Goal: Task Accomplishment & Management: Manage account settings

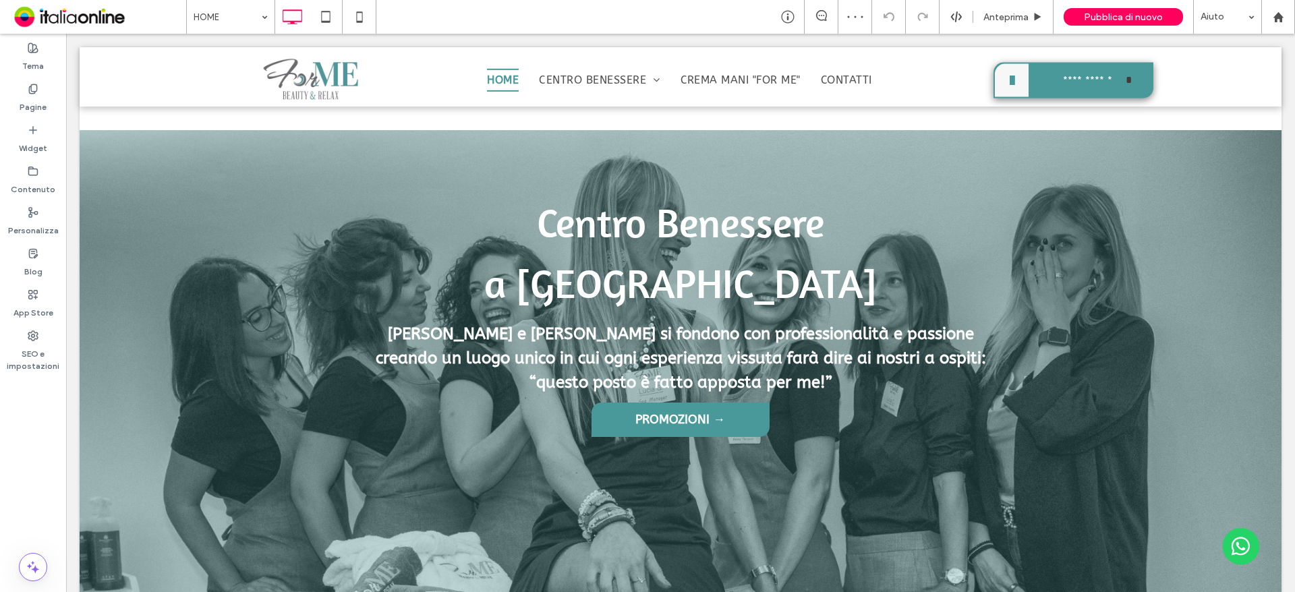
scroll to position [496, 0]
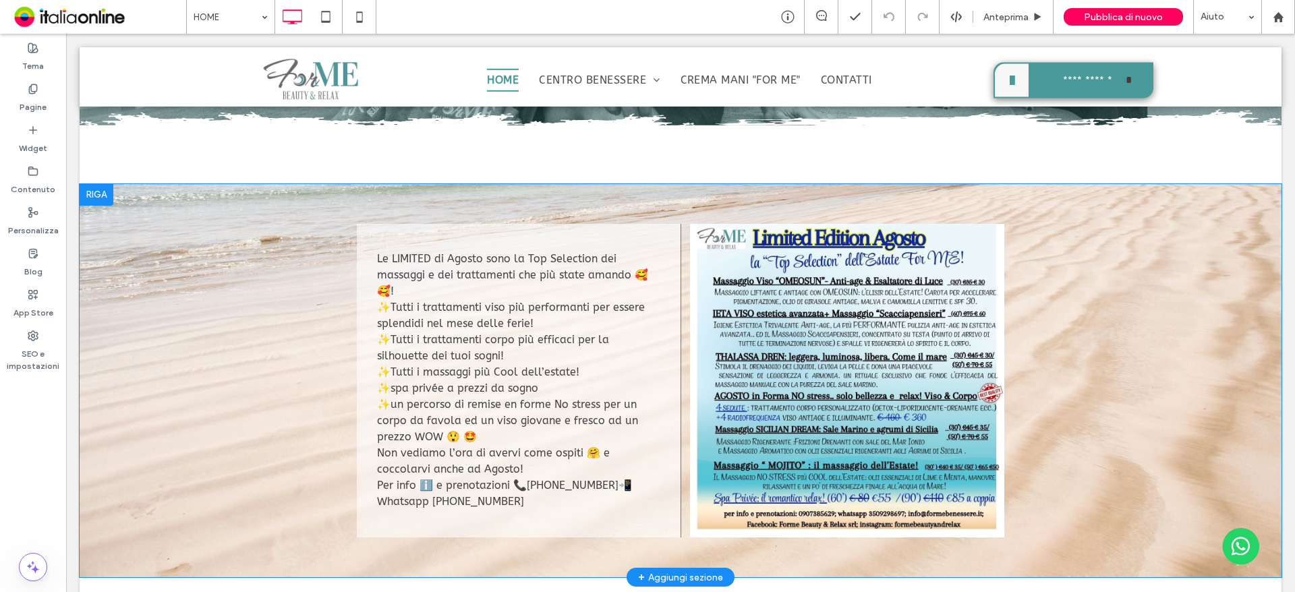
click at [94, 194] on div at bounding box center [97, 195] width 34 height 22
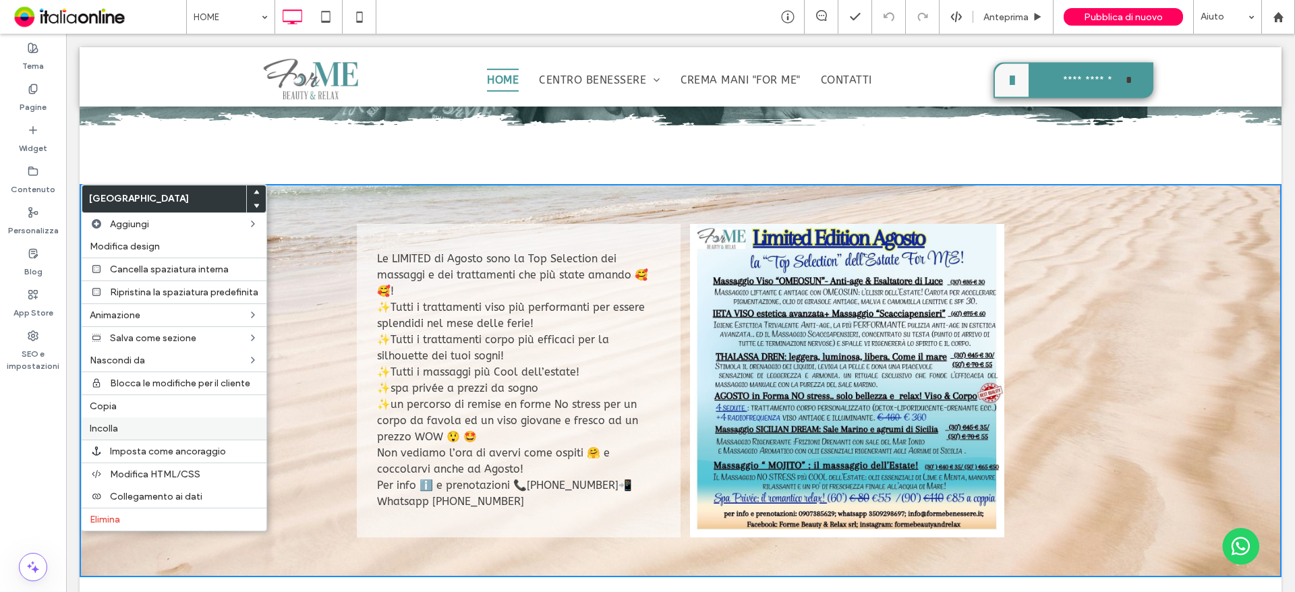
click at [116, 429] on span "Incolla" at bounding box center [104, 428] width 28 height 11
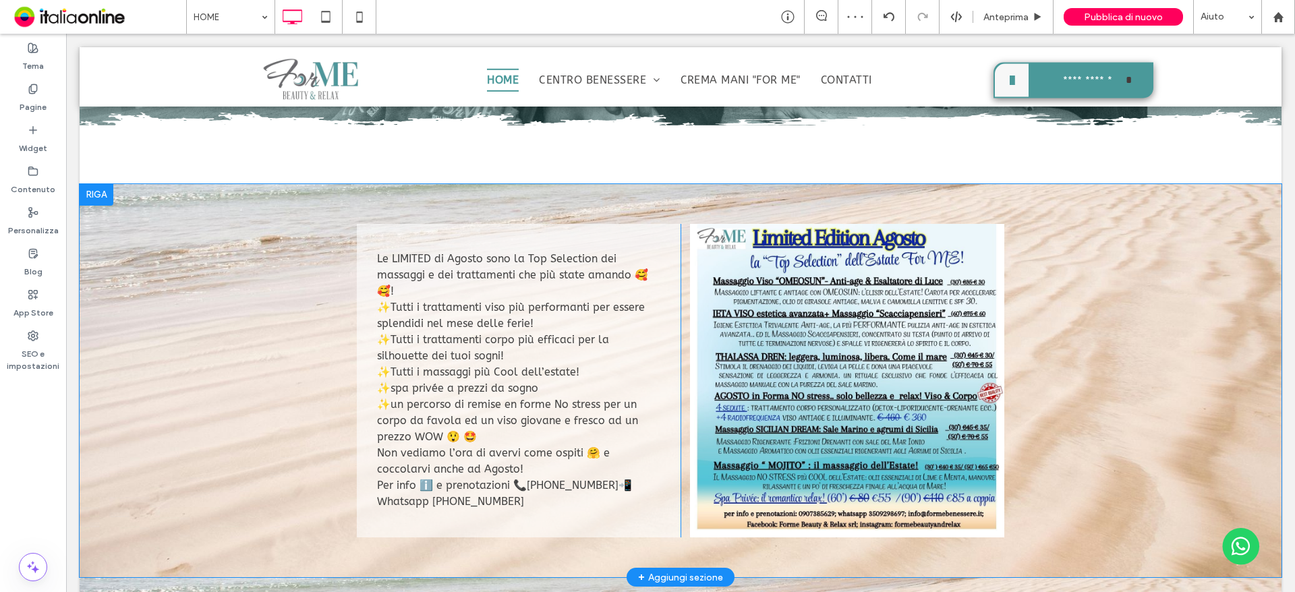
click at [101, 198] on div at bounding box center [97, 195] width 34 height 22
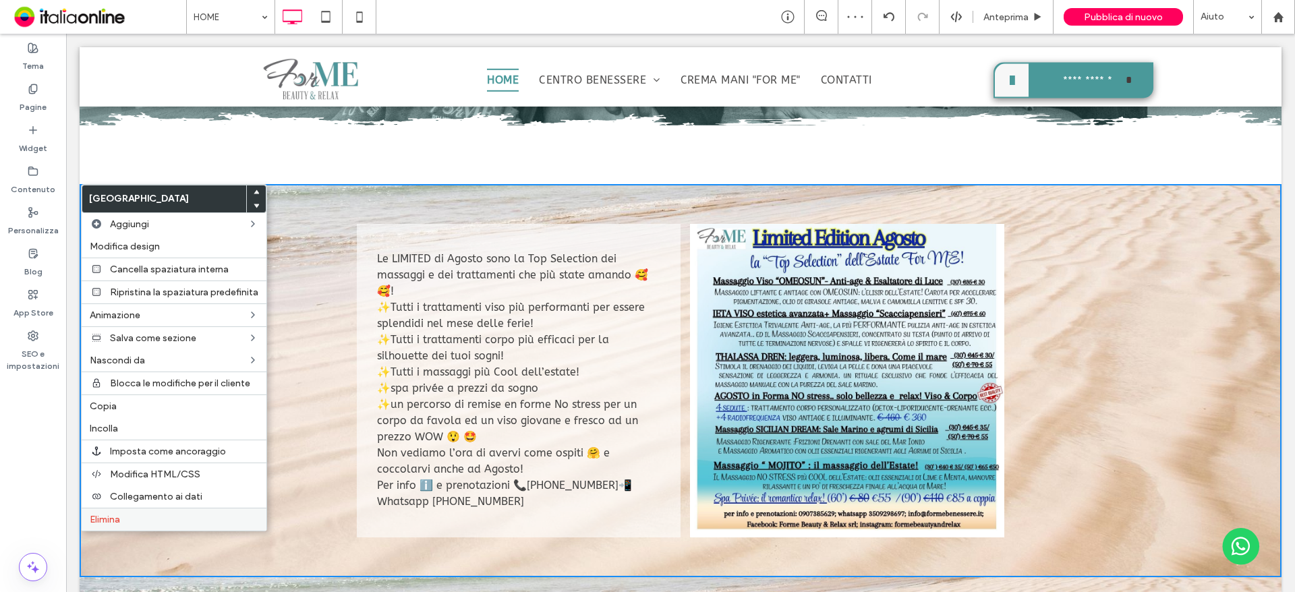
click at [136, 518] on label "Elimina" at bounding box center [174, 519] width 169 height 11
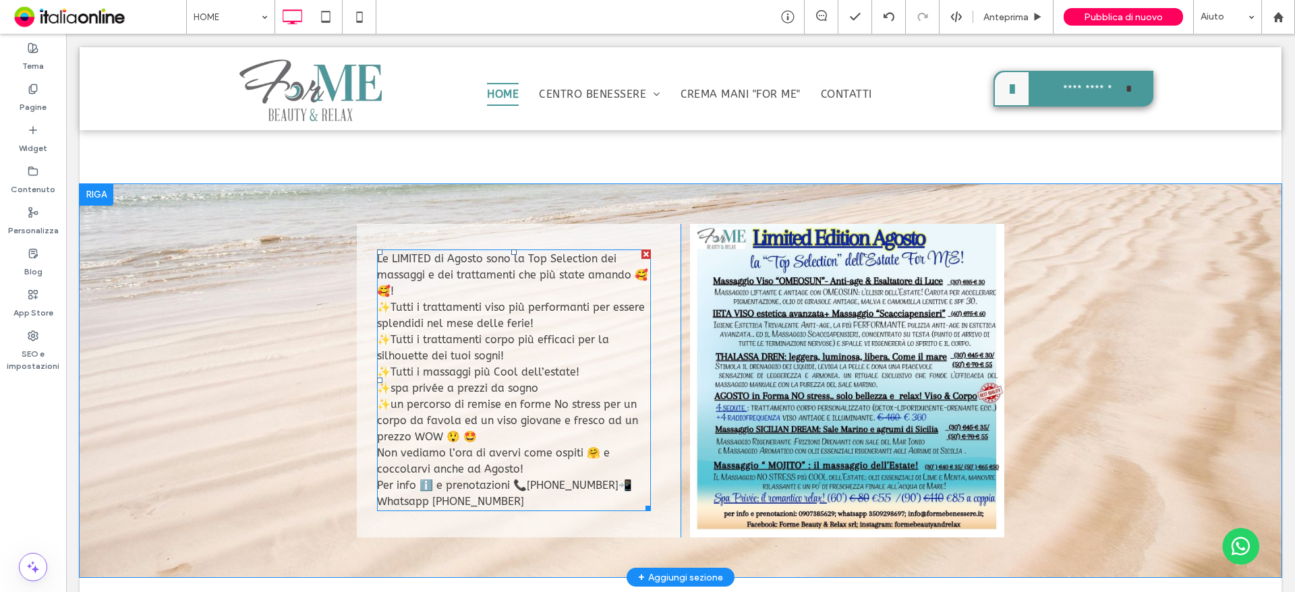
click at [421, 271] on span "Le LIMITED di Agosto sono la Top Selection dei massaggi e dei trattamenti che p…" at bounding box center [512, 274] width 271 height 45
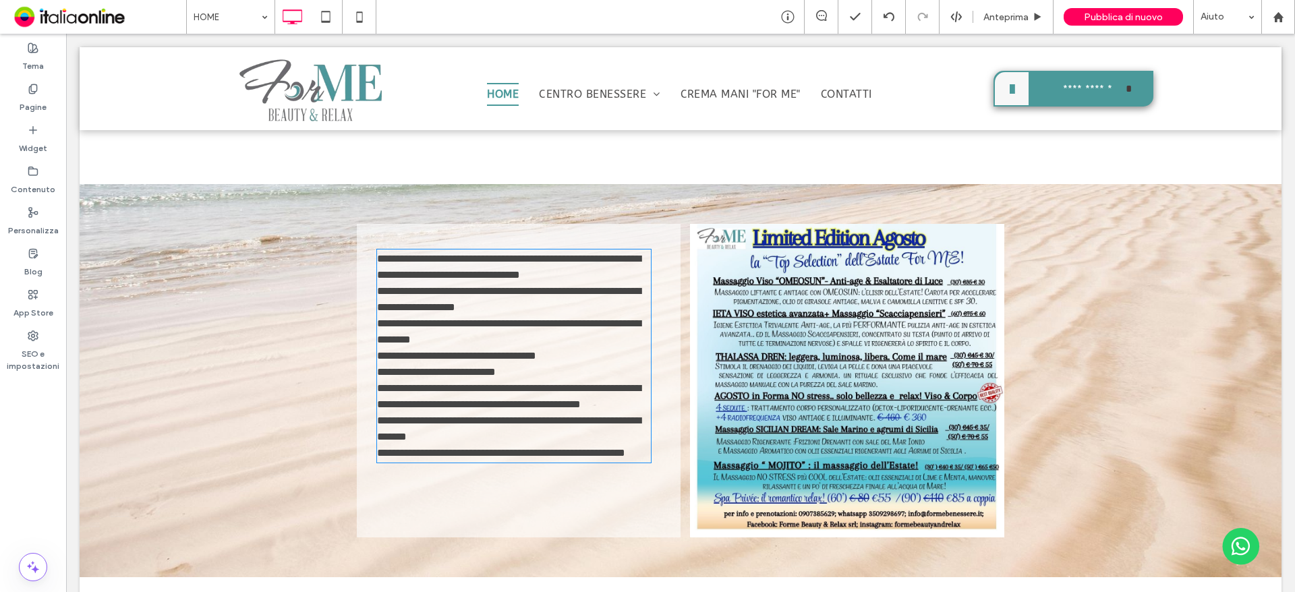
type input "*******"
type input "**"
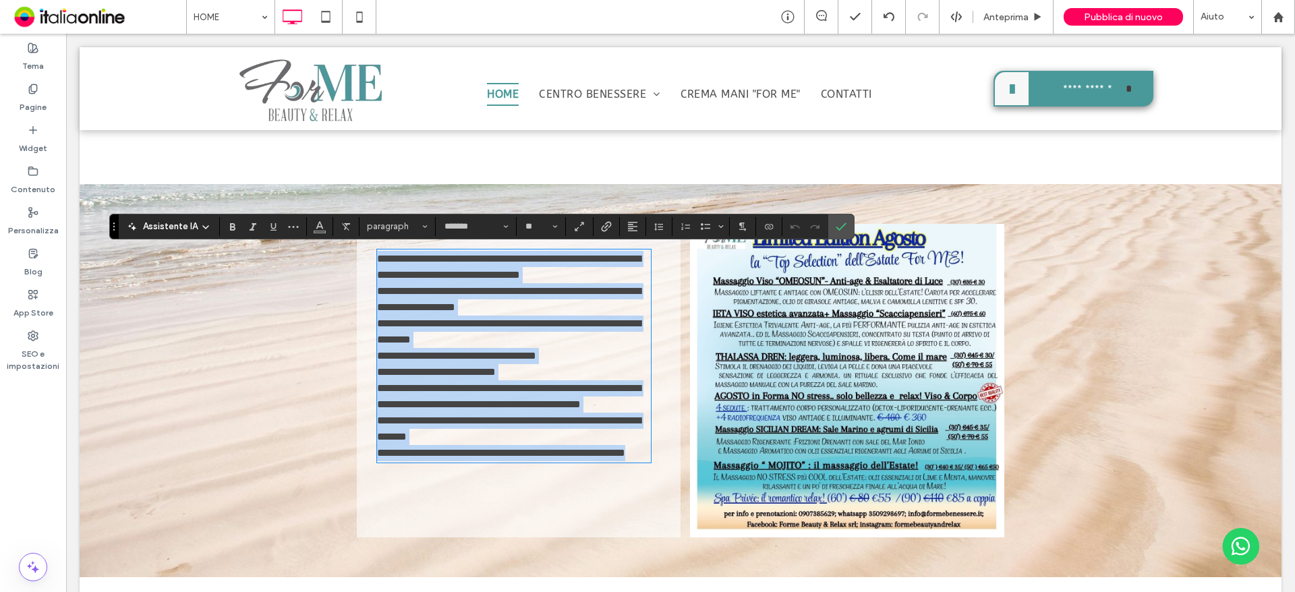
drag, startPoint x: 502, startPoint y: 501, endPoint x: 372, endPoint y: 254, distance: 279.1
click at [377, 254] on div "**********" at bounding box center [514, 356] width 275 height 210
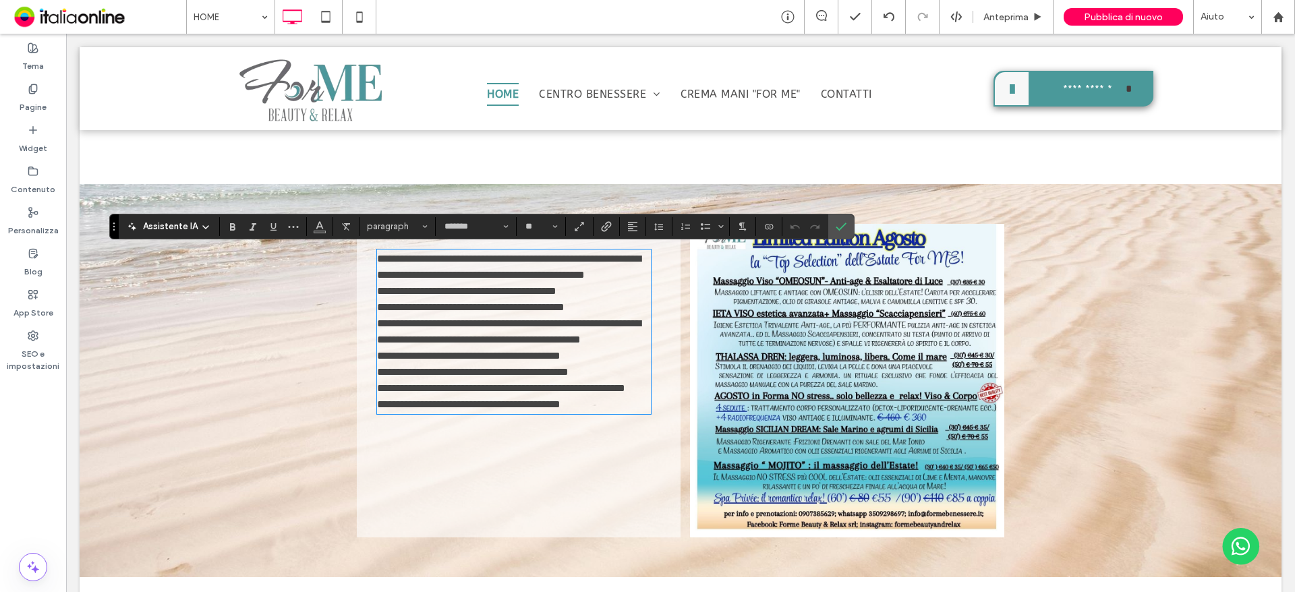
scroll to position [0, 0]
drag, startPoint x: 847, startPoint y: 222, endPoint x: 152, endPoint y: 39, distance: 718.4
click at [847, 222] on label "Conferma" at bounding box center [841, 227] width 20 height 24
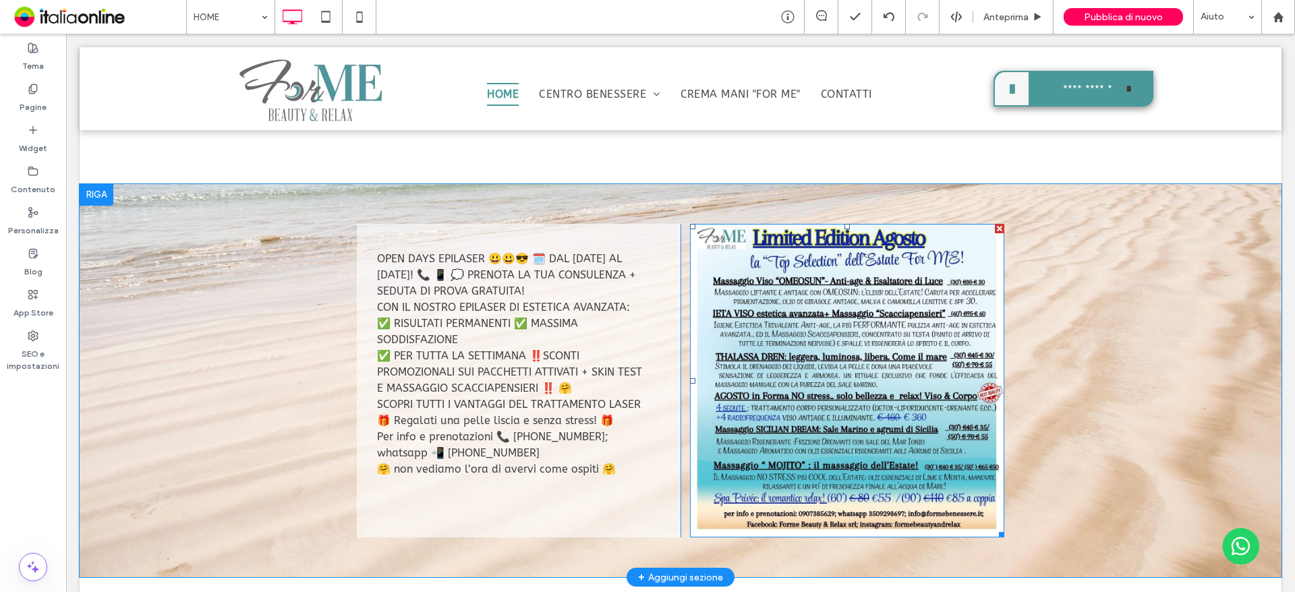
click at [802, 290] on img at bounding box center [847, 381] width 314 height 314
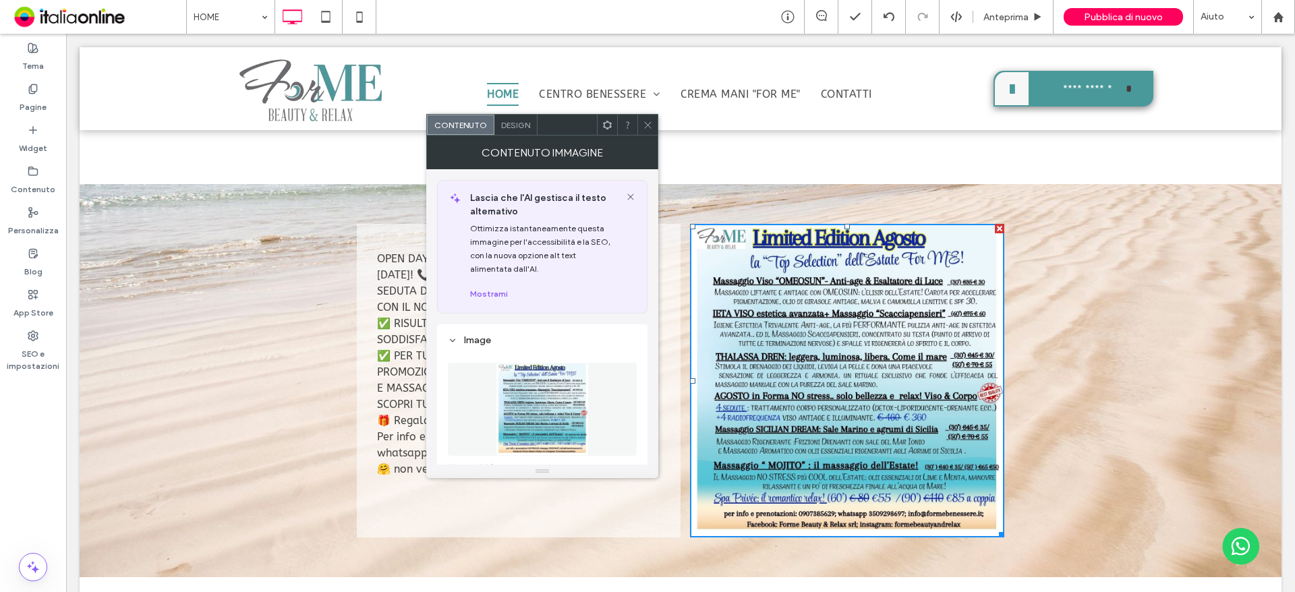
scroll to position [135, 0]
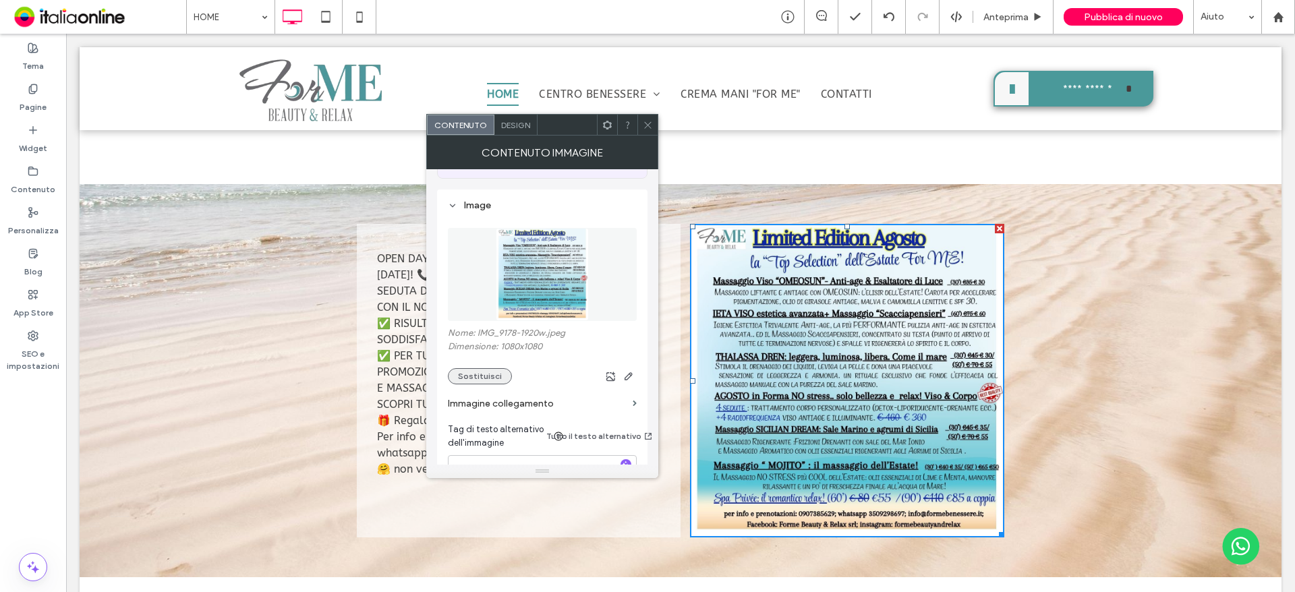
click at [481, 376] on button "Sostituisci" at bounding box center [480, 376] width 64 height 16
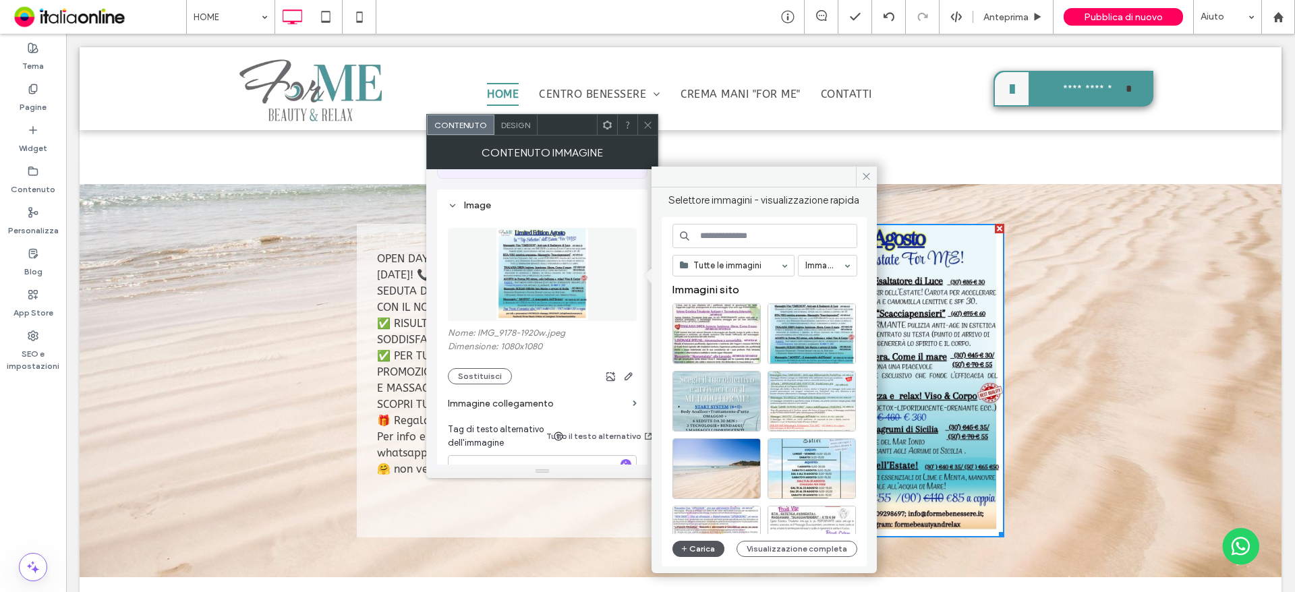
click at [696, 551] on button "Carica" at bounding box center [699, 549] width 53 height 16
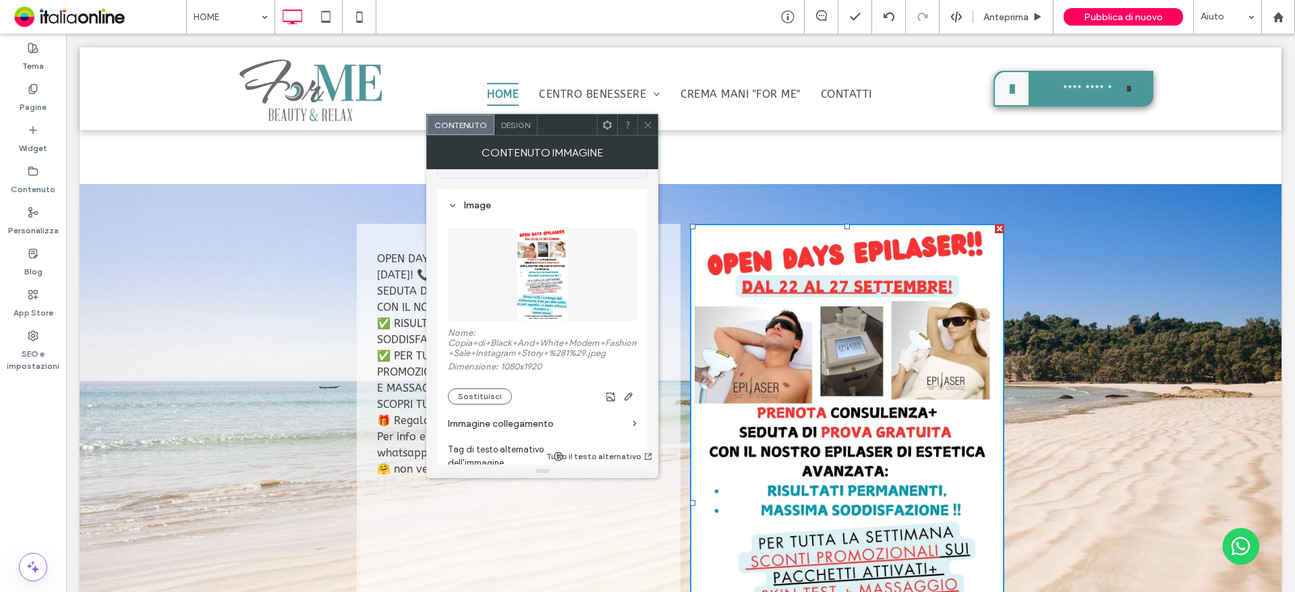
click at [649, 115] on span at bounding box center [648, 125] width 10 height 20
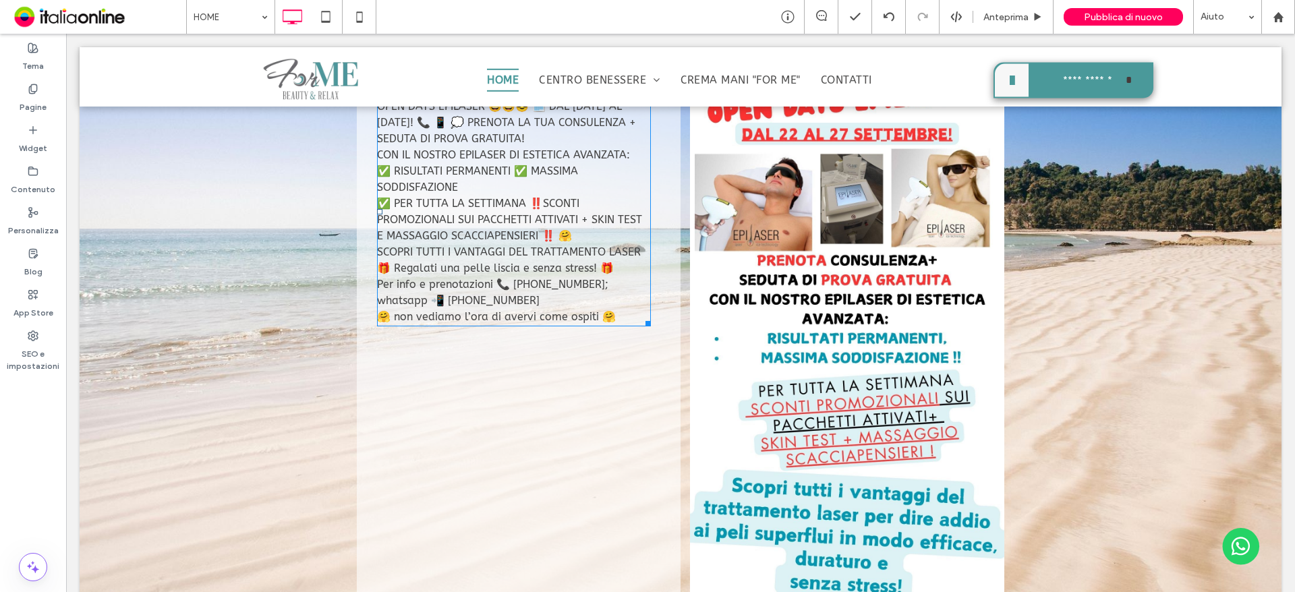
scroll to position [631, 0]
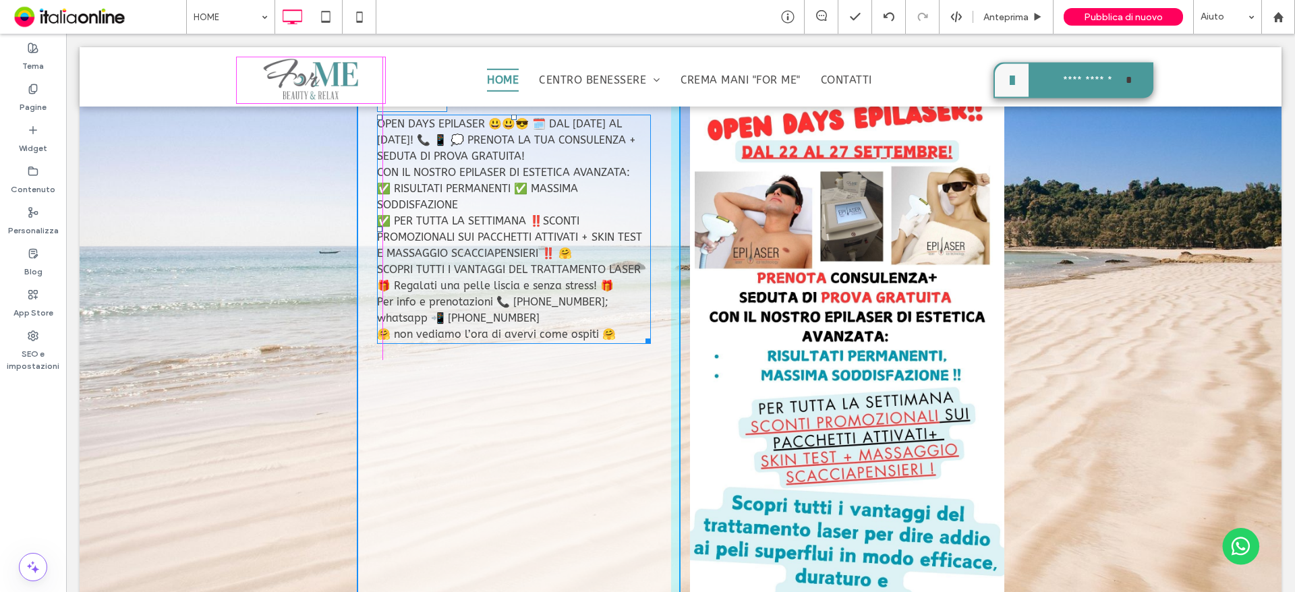
drag, startPoint x: 640, startPoint y: 337, endPoint x: 626, endPoint y: 349, distance: 18.7
click at [626, 344] on div "OPEN DAYS EPILASER 😃😃😎 🗓️ DAL 22 AL 27 SETTEMBRE! 📞 📱 💭 PRENOTA LA TUA CONSULEN…" at bounding box center [514, 229] width 275 height 229
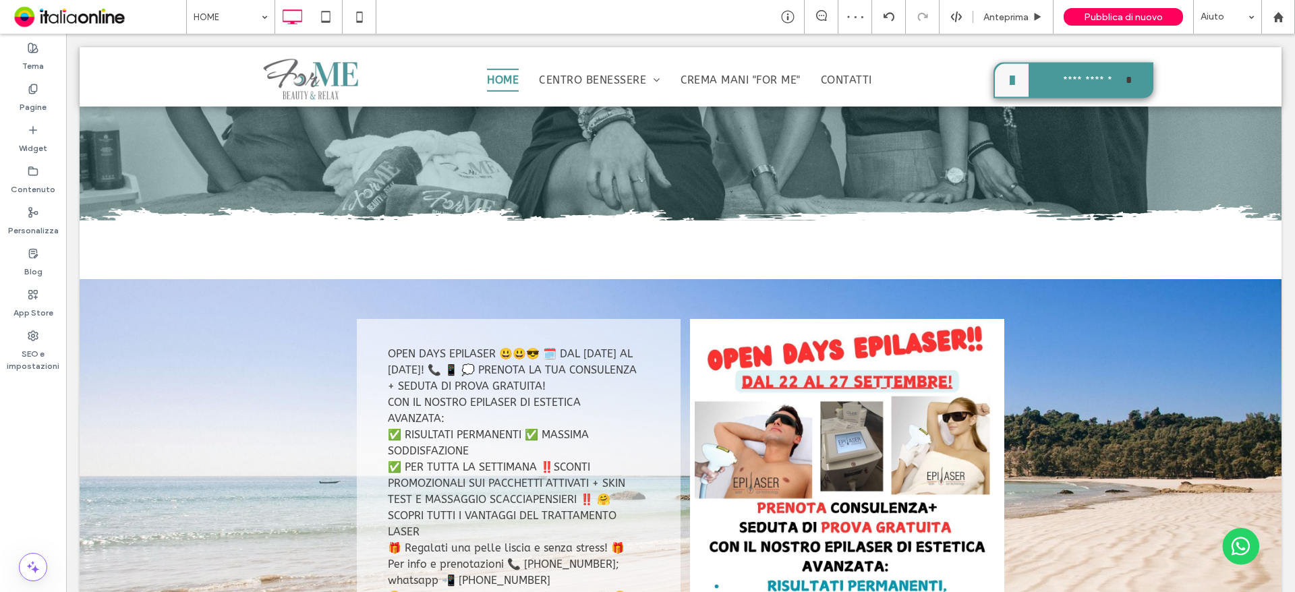
scroll to position [361, 0]
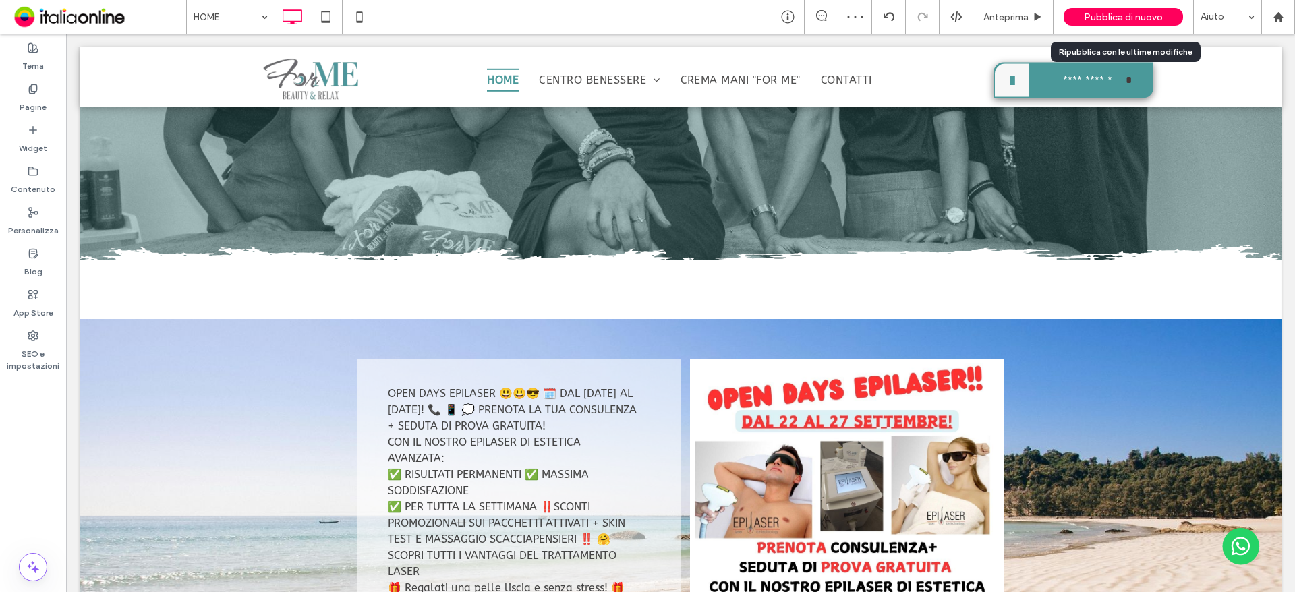
click at [1114, 16] on span "Pubblica di nuovo" at bounding box center [1123, 16] width 79 height 11
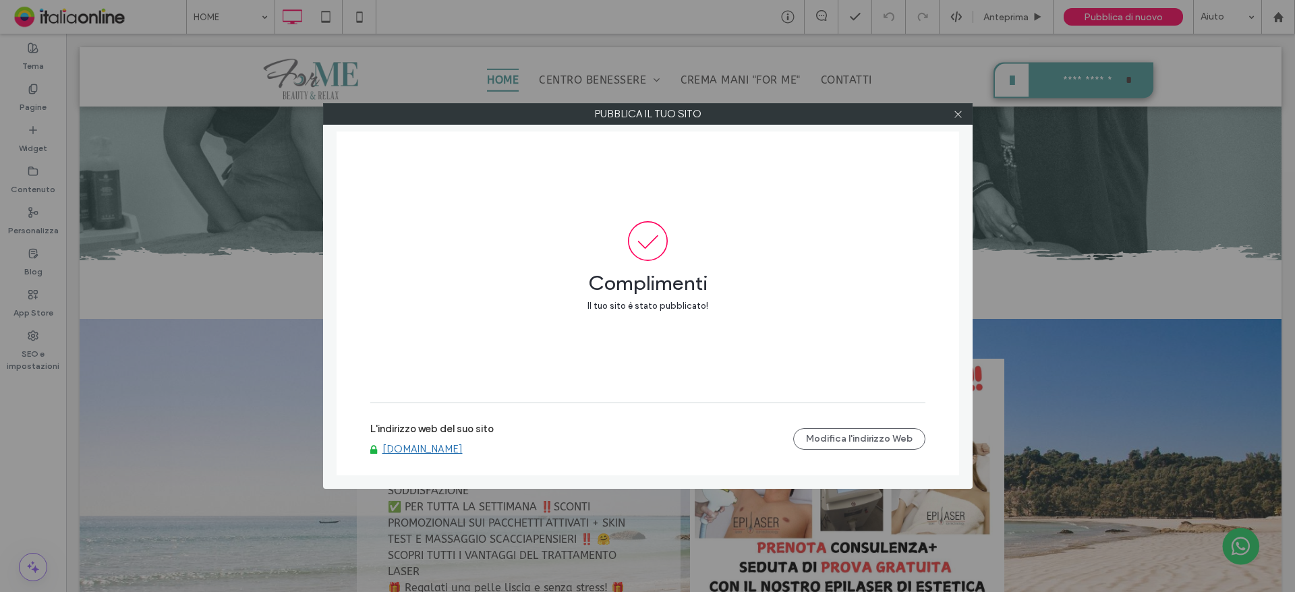
click at [963, 116] on div at bounding box center [958, 114] width 20 height 20
click at [960, 112] on icon at bounding box center [958, 114] width 10 height 10
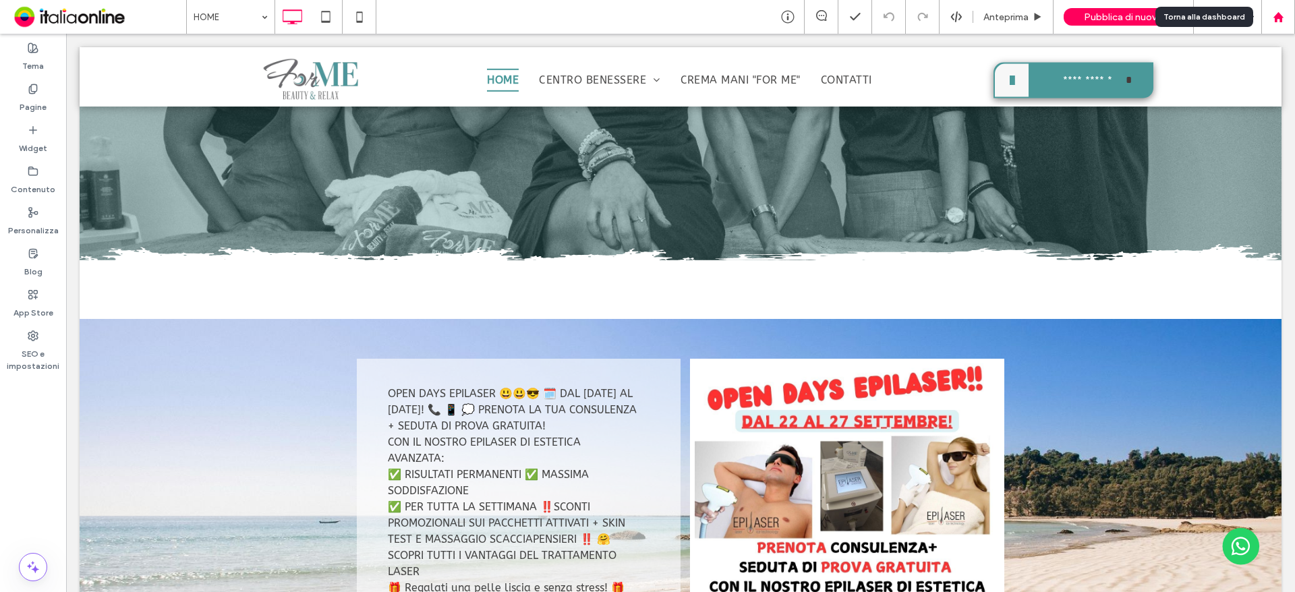
click at [1272, 22] on div at bounding box center [1278, 16] width 32 height 11
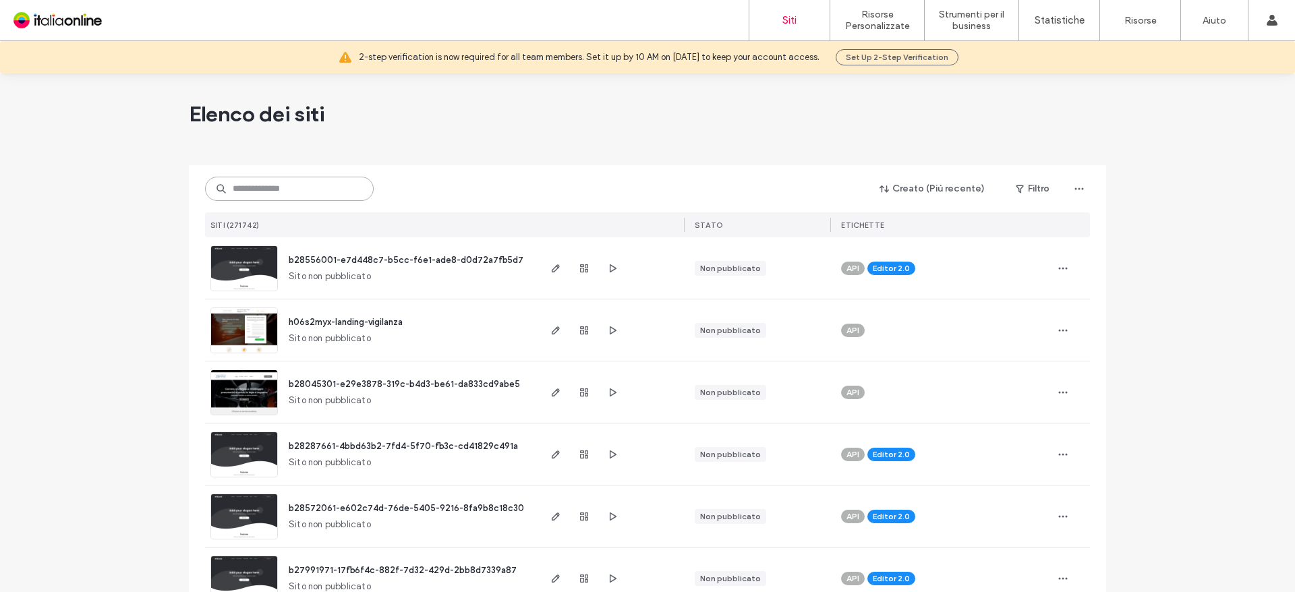
click at [275, 183] on input at bounding box center [289, 189] width 169 height 24
paste input "**********"
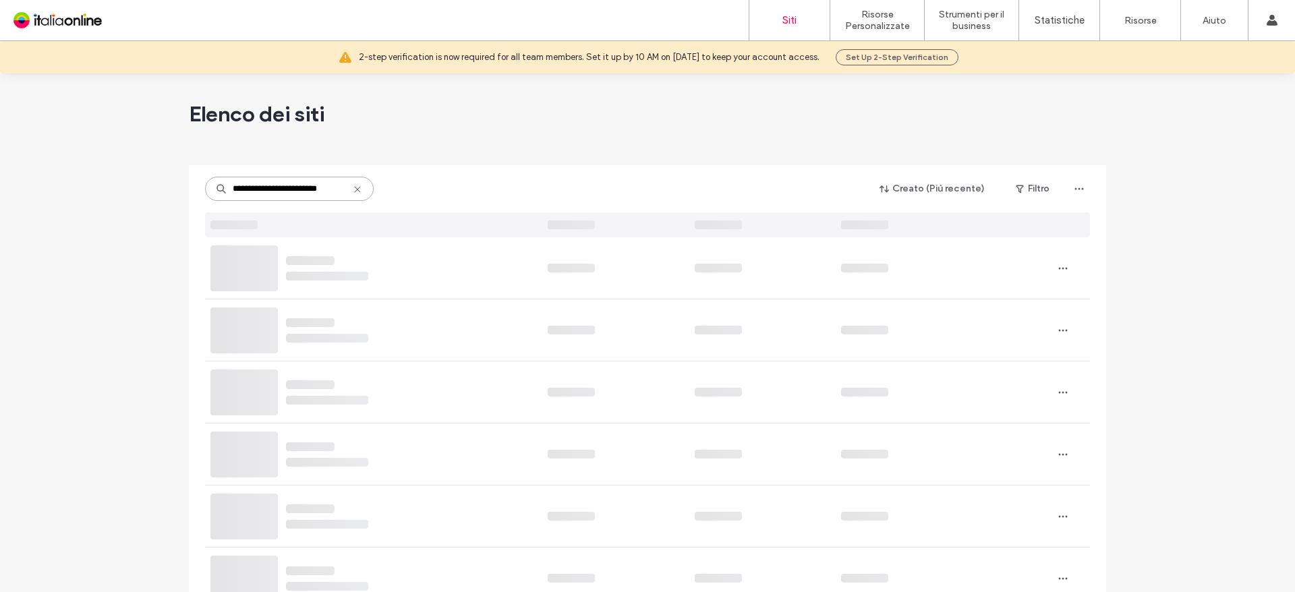
type input "**********"
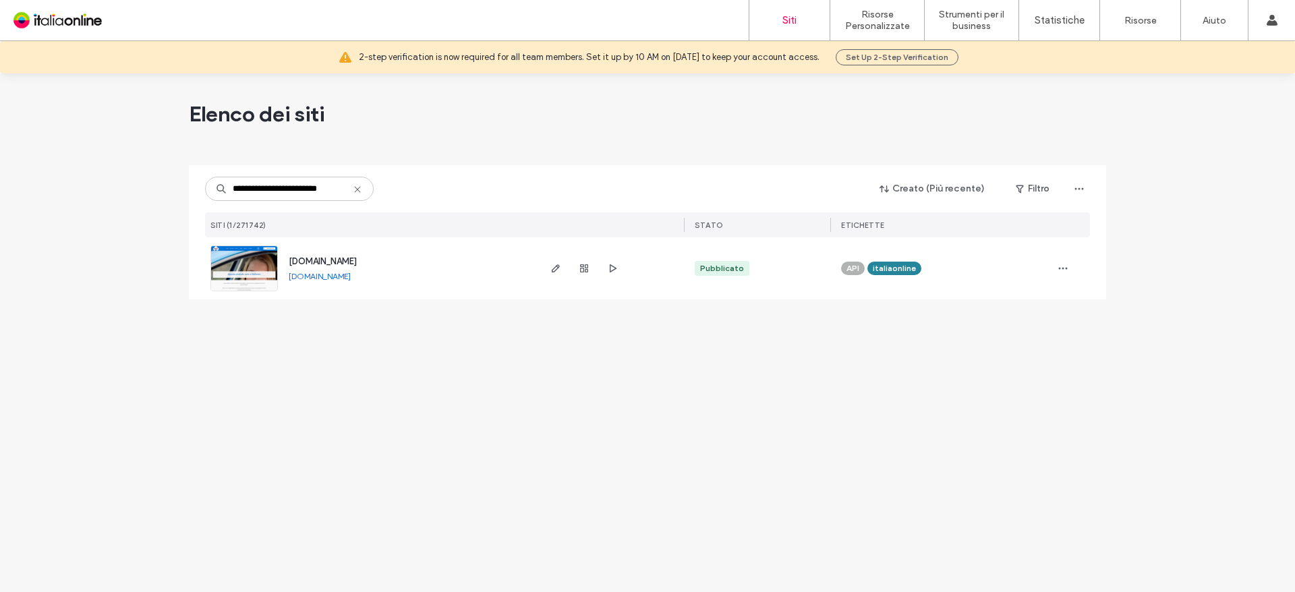
click at [357, 262] on span "www.agilapraticheauto.com" at bounding box center [323, 261] width 68 height 10
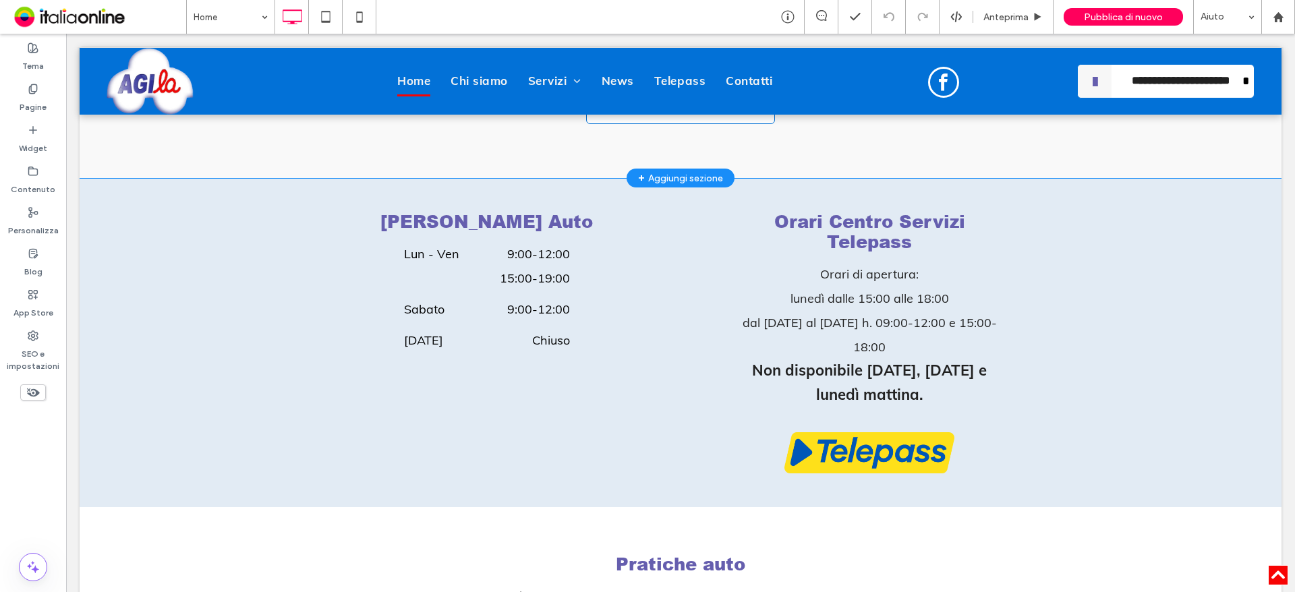
scroll to position [742, 0]
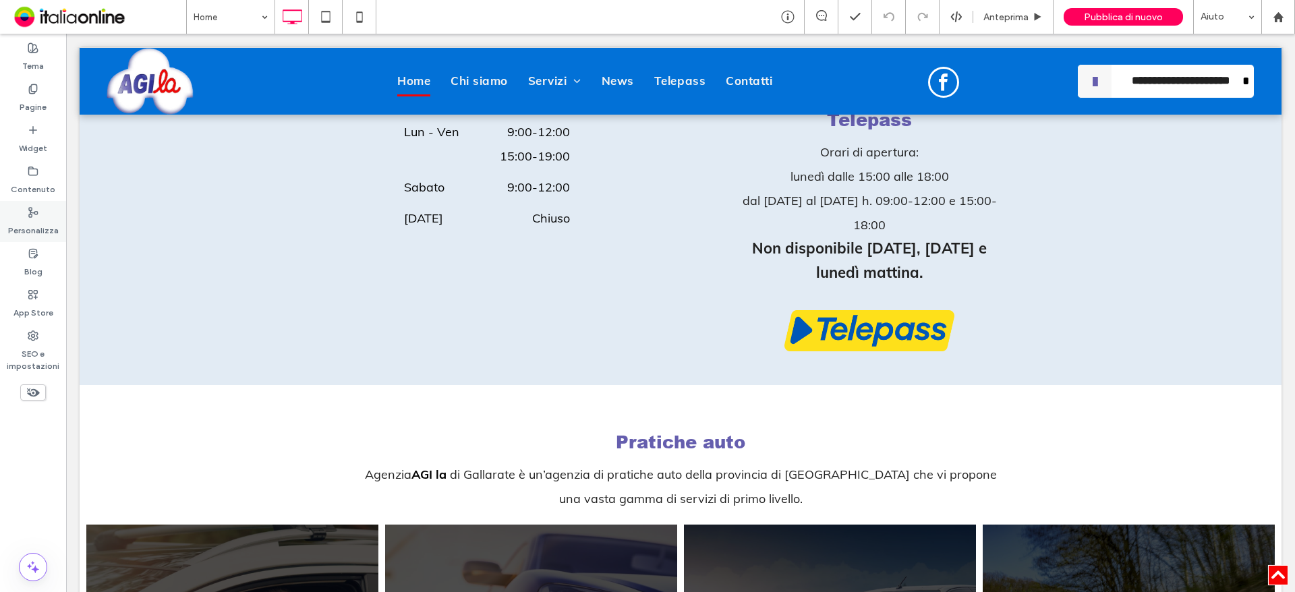
click at [32, 225] on label "Personalizza" at bounding box center [33, 227] width 51 height 19
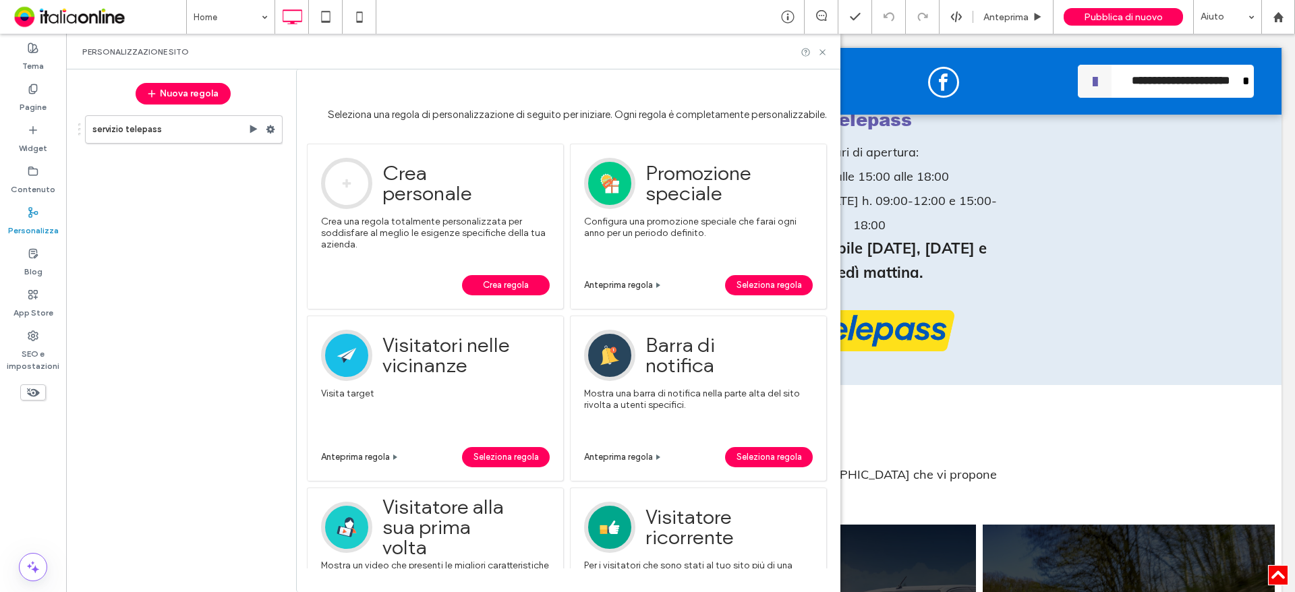
click at [824, 57] on div "Personalizzazione sito" at bounding box center [453, 52] width 774 height 36
click at [820, 49] on icon at bounding box center [823, 52] width 10 height 10
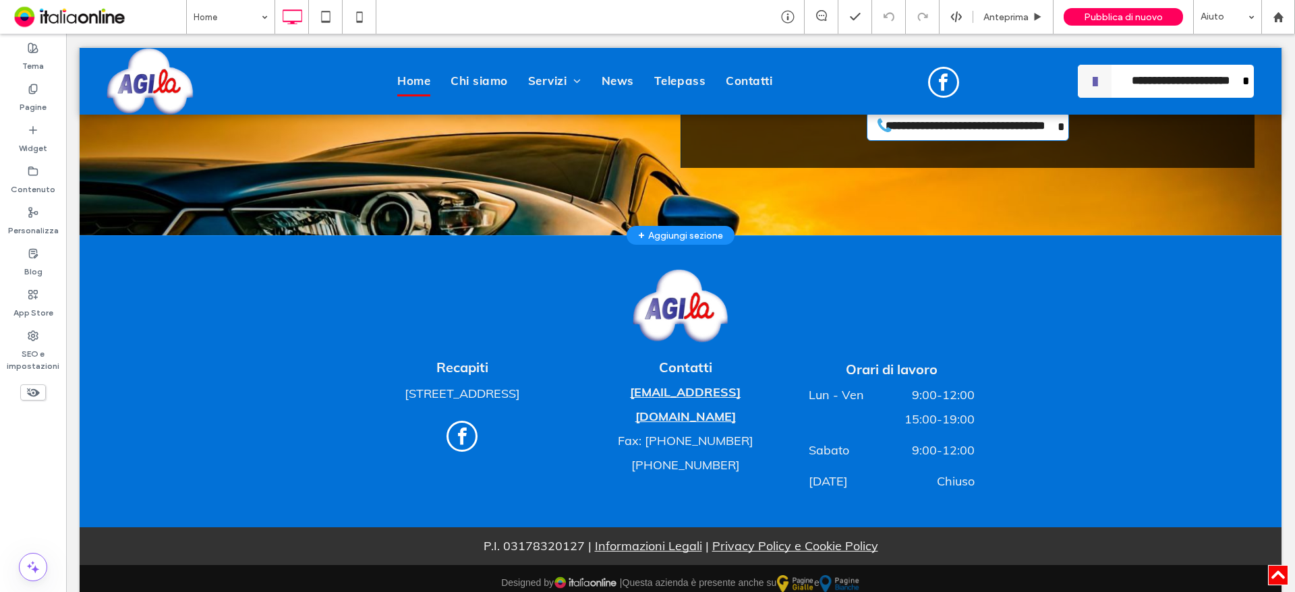
scroll to position [3338, 0]
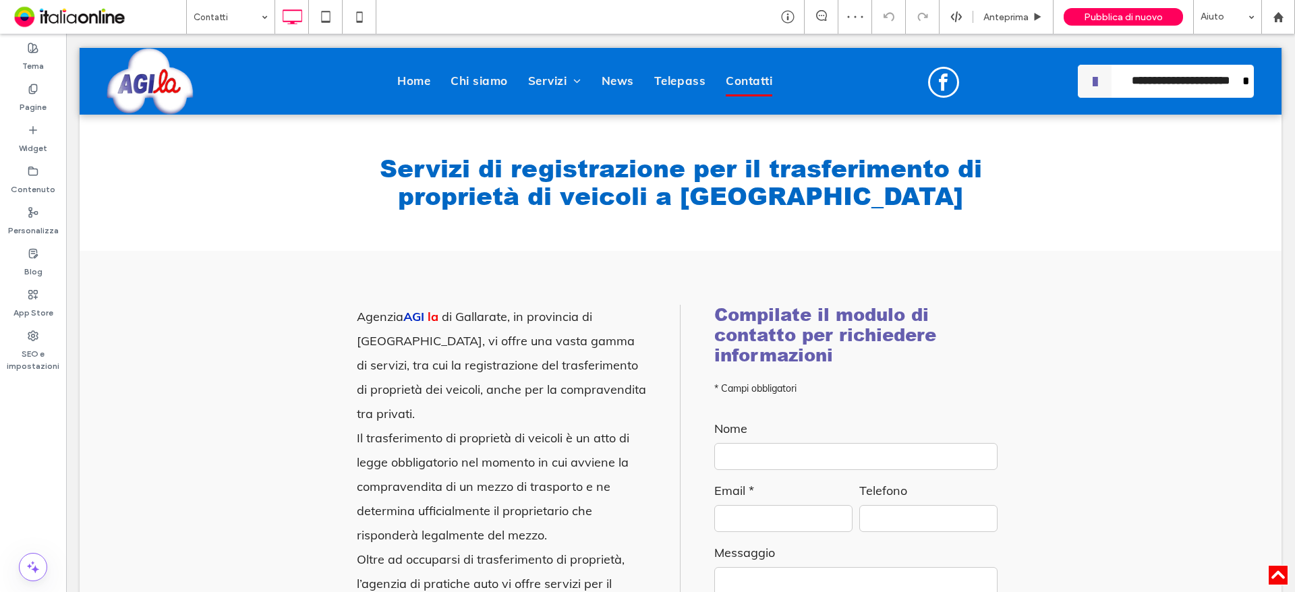
scroll to position [675, 0]
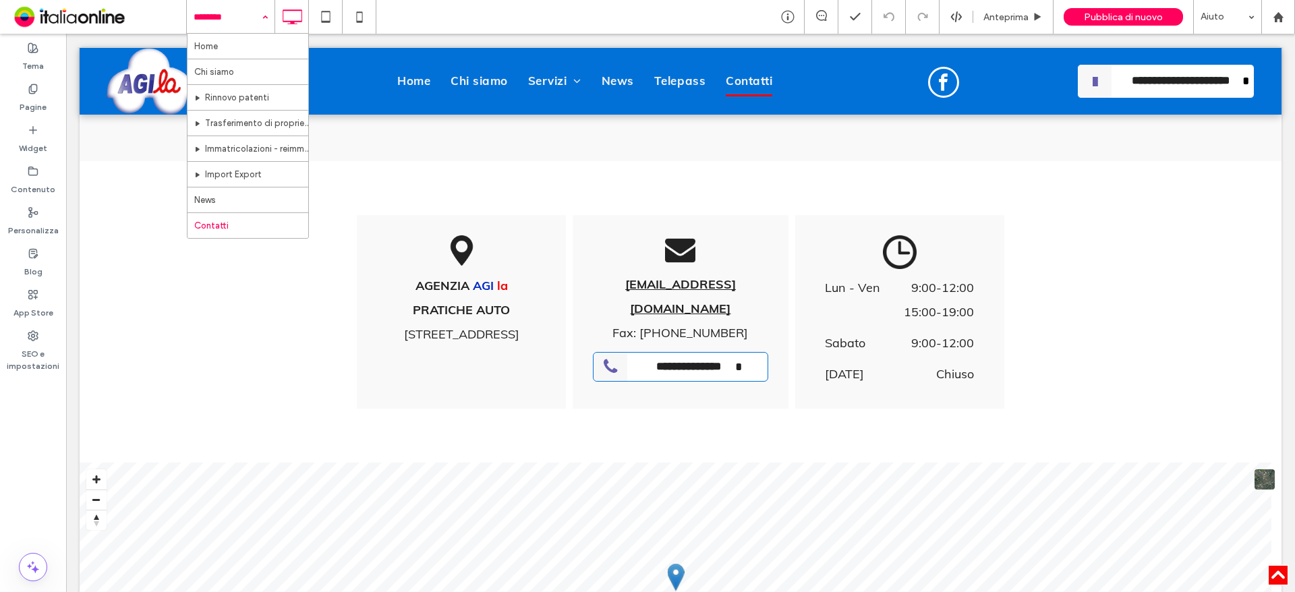
click at [223, 20] on input at bounding box center [227, 17] width 67 height 34
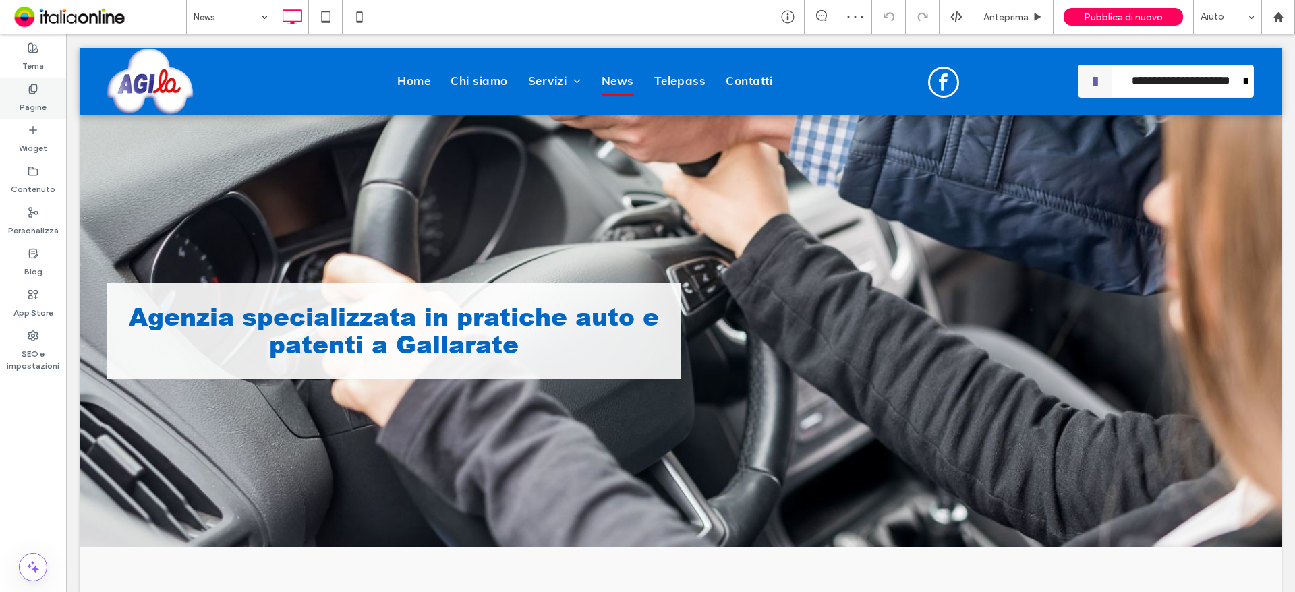
click at [35, 101] on label "Pagine" at bounding box center [33, 103] width 27 height 19
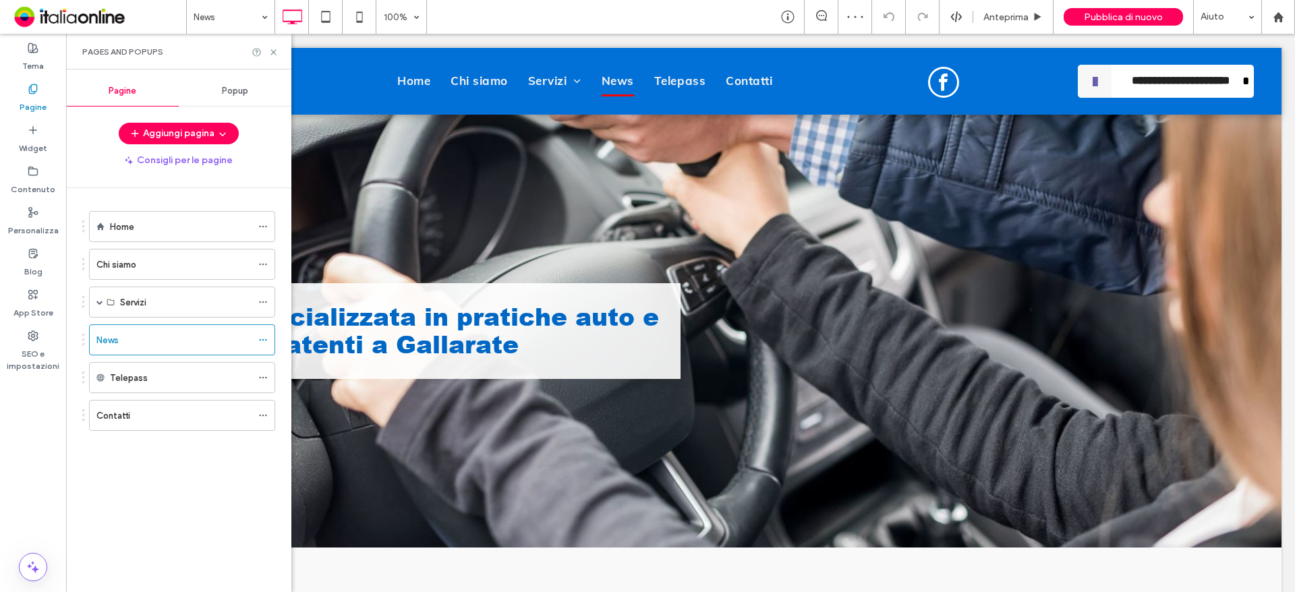
click at [229, 84] on div "Popup" at bounding box center [235, 91] width 113 height 30
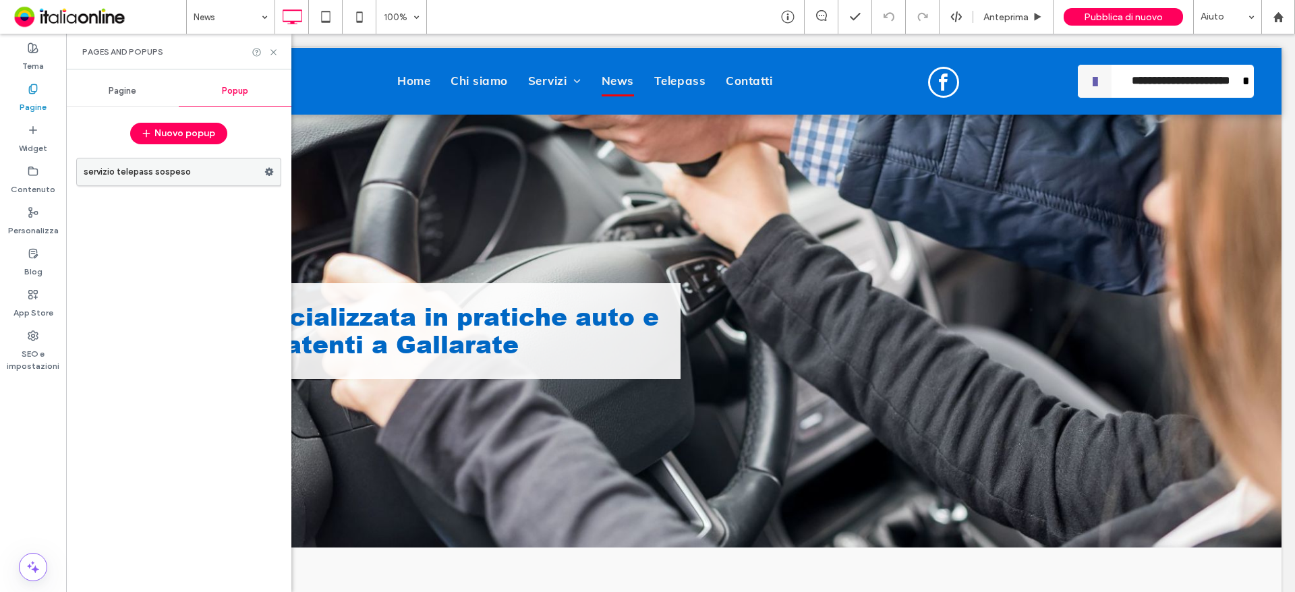
click at [168, 171] on label "servizio telepass sospeso" at bounding box center [174, 172] width 181 height 27
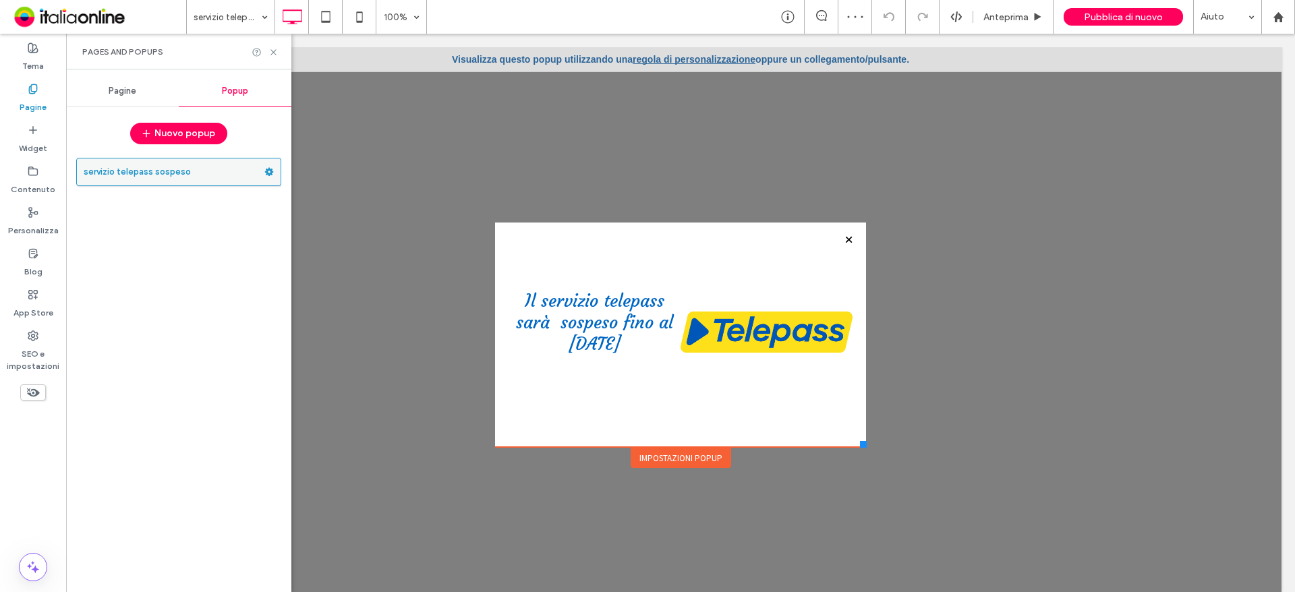
click at [266, 168] on icon at bounding box center [268, 171] width 9 height 9
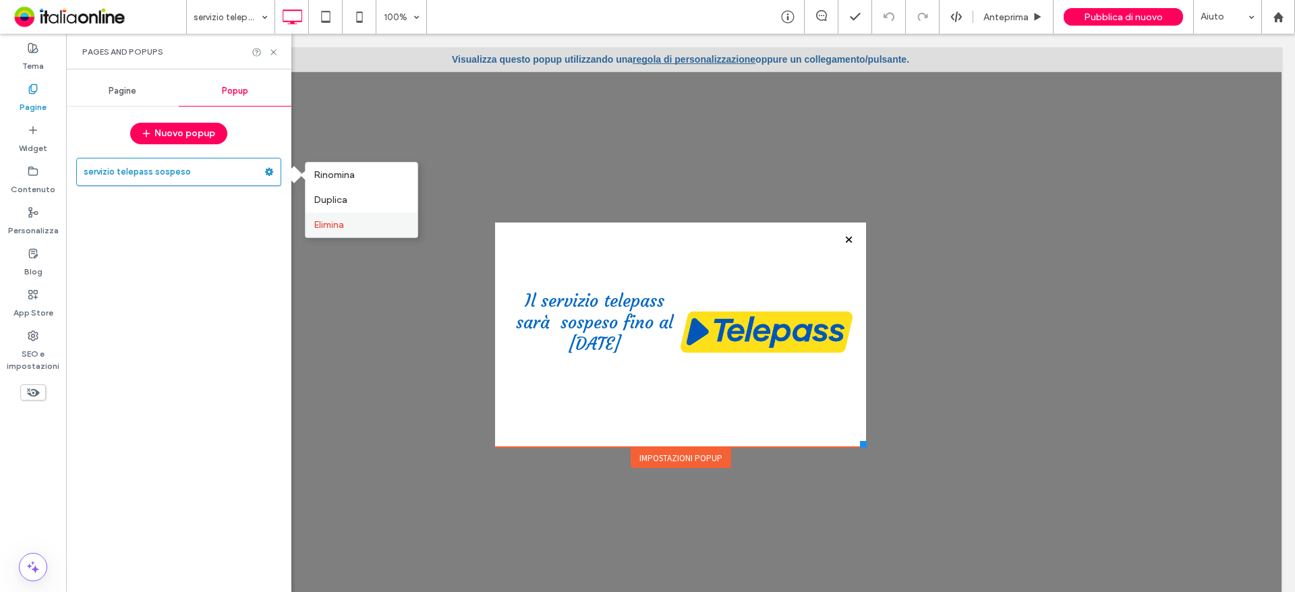
click at [327, 219] on span "Elimina" at bounding box center [329, 224] width 30 height 11
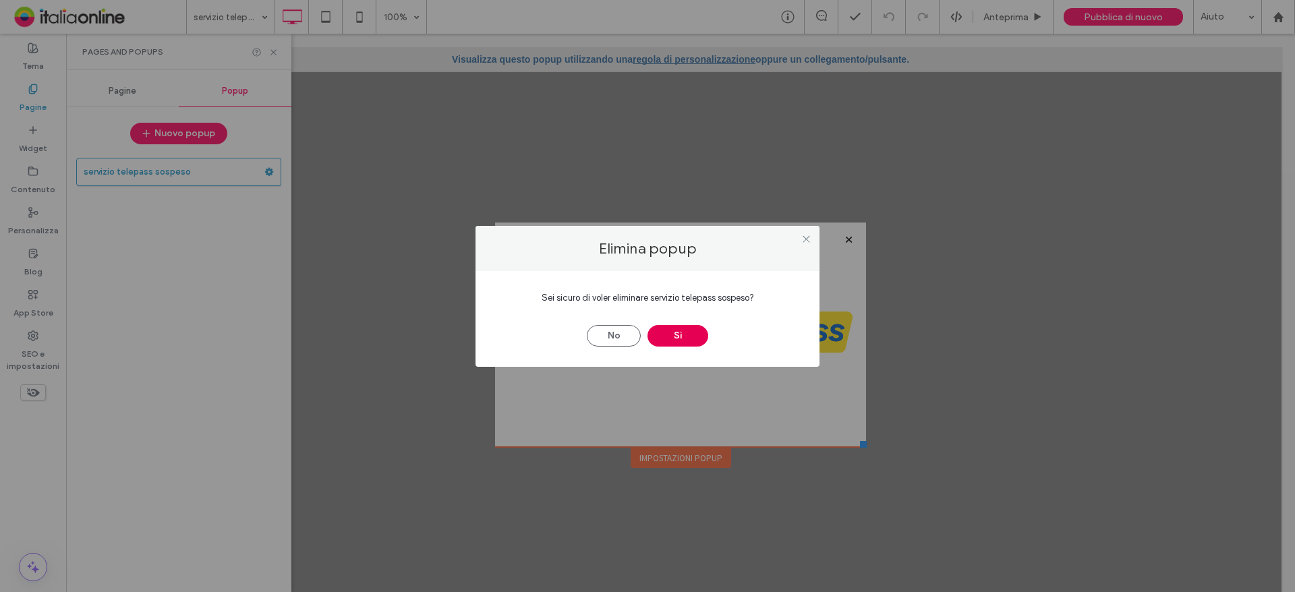
click at [687, 337] on button "Sì" at bounding box center [678, 336] width 61 height 22
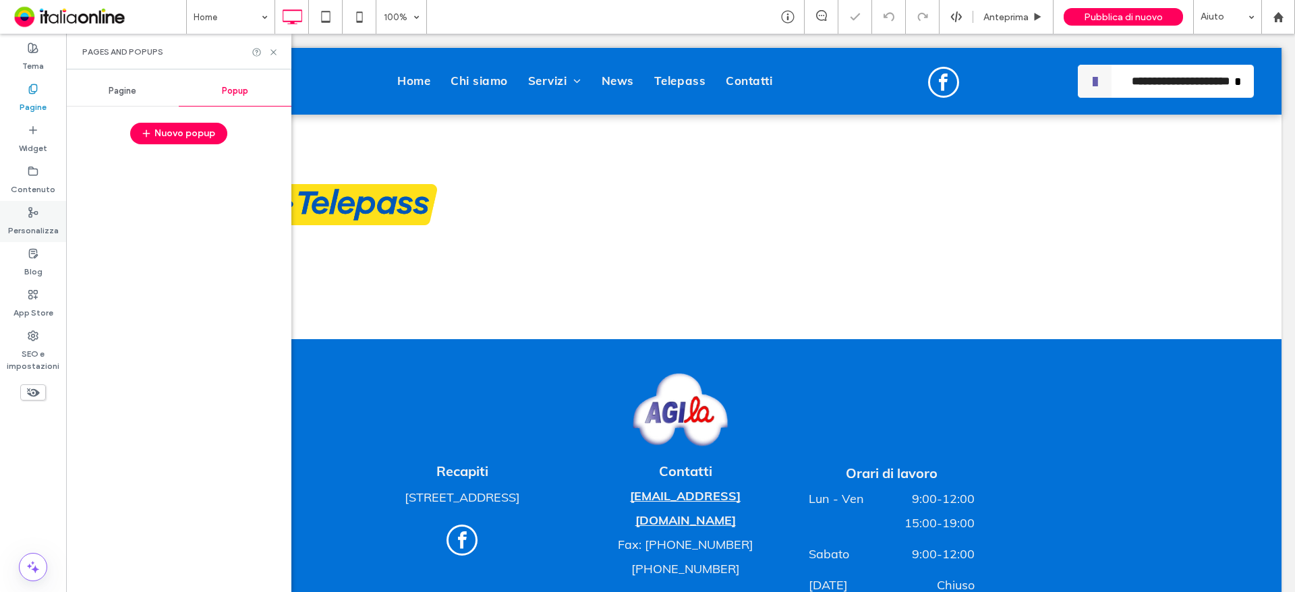
click at [30, 226] on label "Personalizza" at bounding box center [33, 227] width 51 height 19
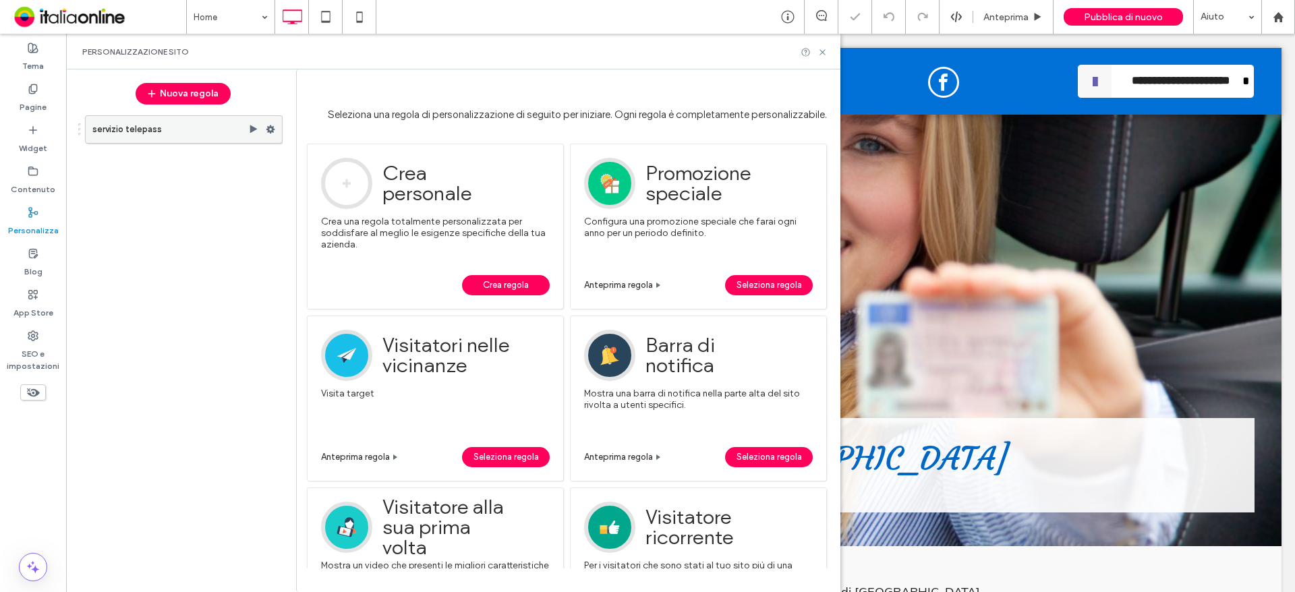
click at [198, 130] on label "servizio telepass" at bounding box center [170, 129] width 156 height 27
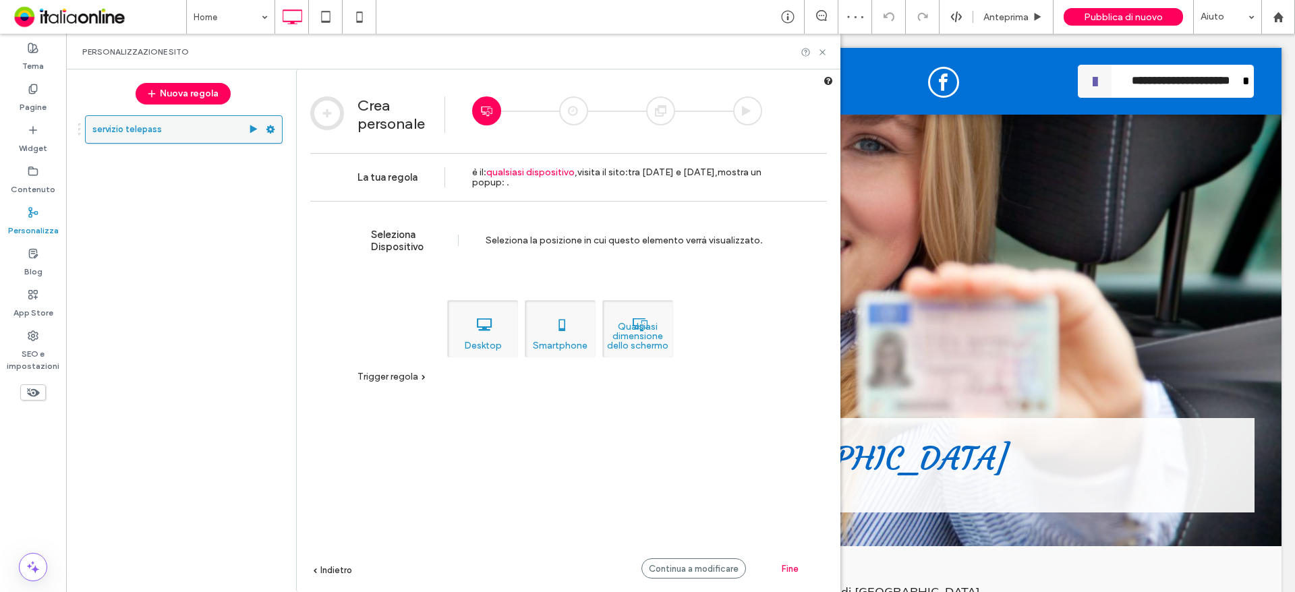
click at [270, 124] on span at bounding box center [270, 129] width 9 height 20
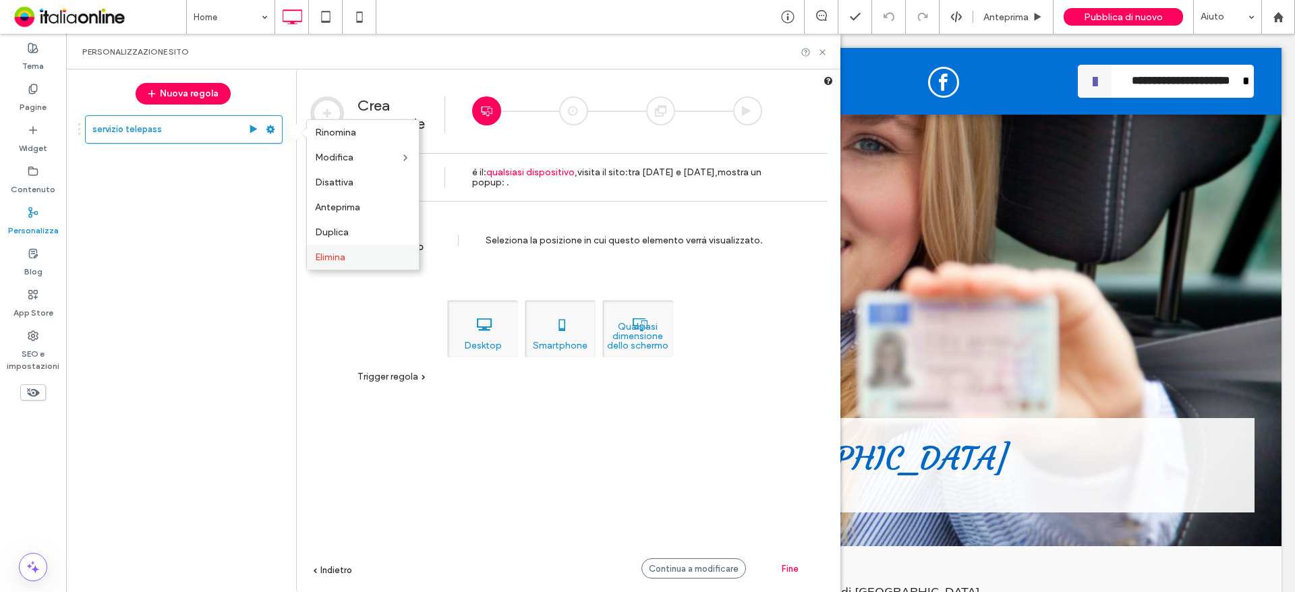
click at [329, 262] on span "Elimina" at bounding box center [330, 257] width 30 height 11
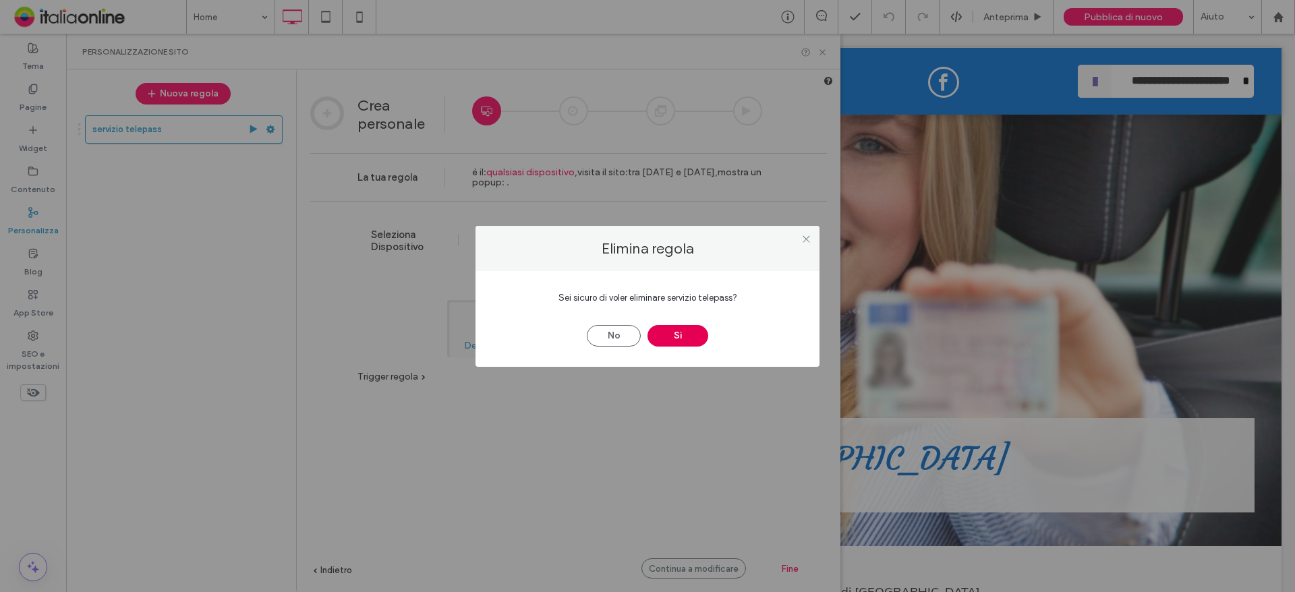
click at [677, 340] on button "Sì" at bounding box center [678, 336] width 61 height 22
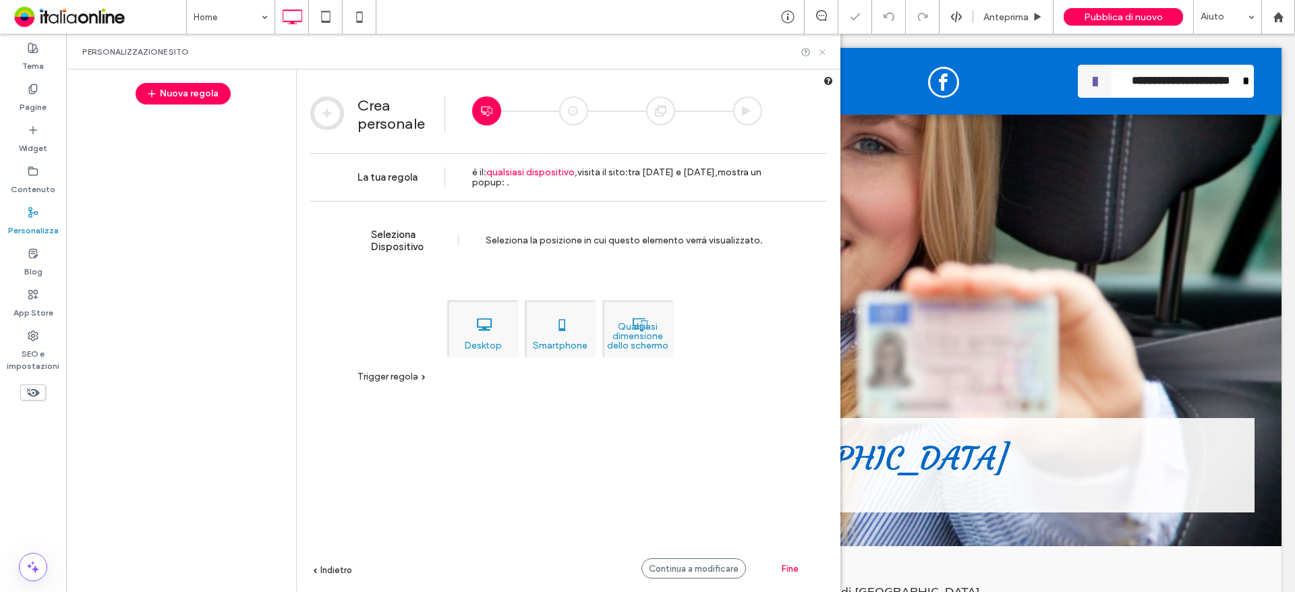
click at [822, 50] on icon at bounding box center [823, 52] width 10 height 10
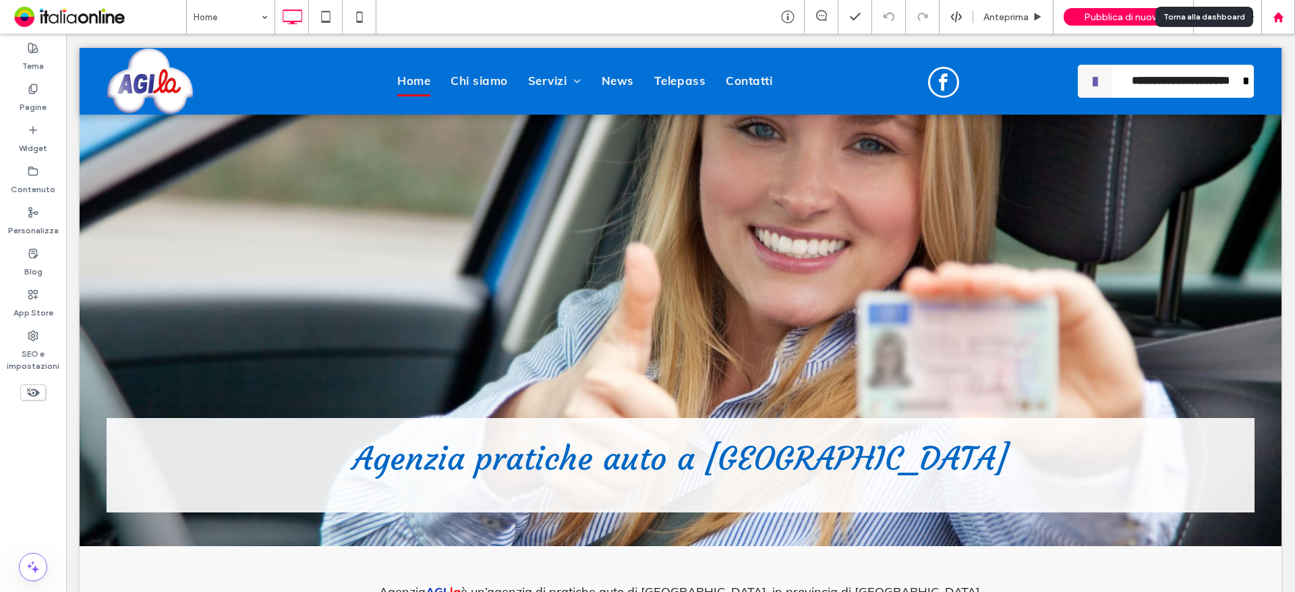
click at [1280, 22] on use at bounding box center [1278, 16] width 10 height 10
